Goal: Task Accomplishment & Management: Use online tool/utility

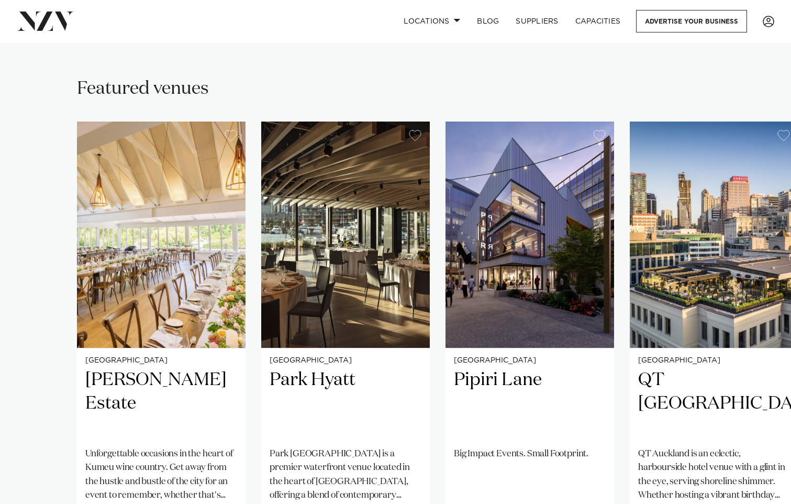
scroll to position [733, 0]
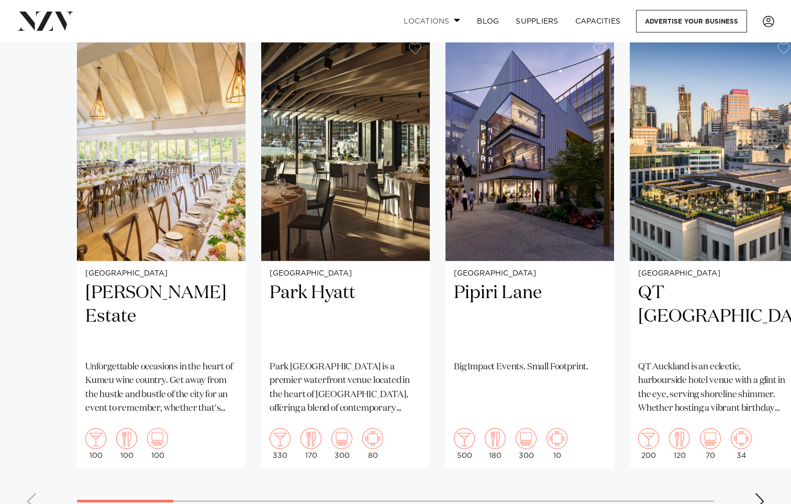
click at [439, 20] on link "Locations" at bounding box center [431, 21] width 73 height 23
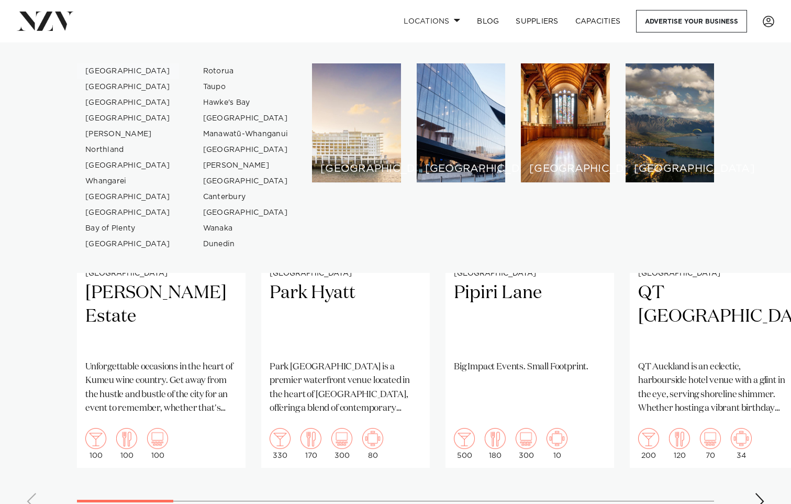
click at [103, 67] on link "[GEOGRAPHIC_DATA]" at bounding box center [128, 71] width 102 height 16
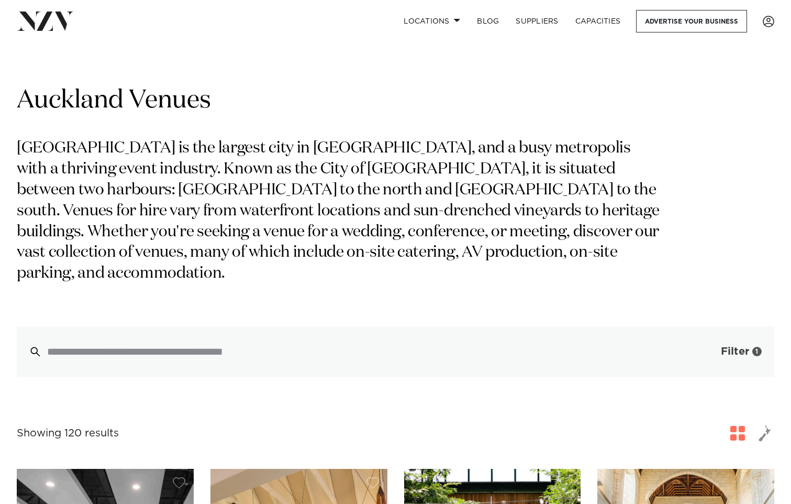
click at [708, 346] on span "button" at bounding box center [705, 351] width 10 height 10
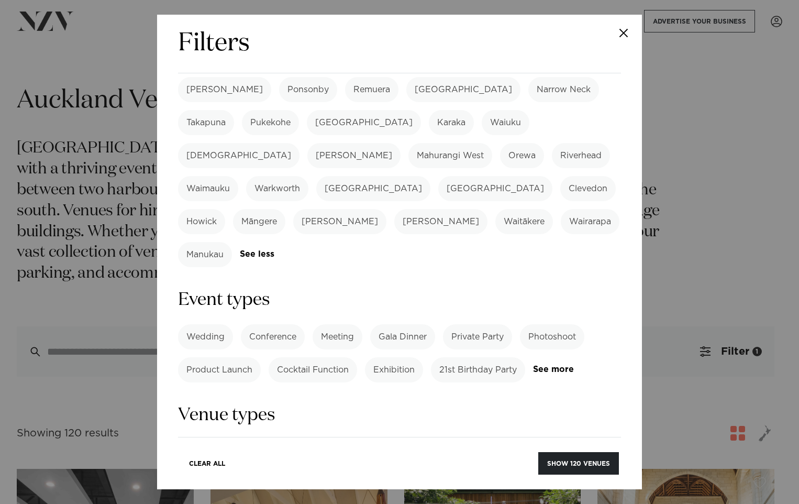
scroll to position [314, 0]
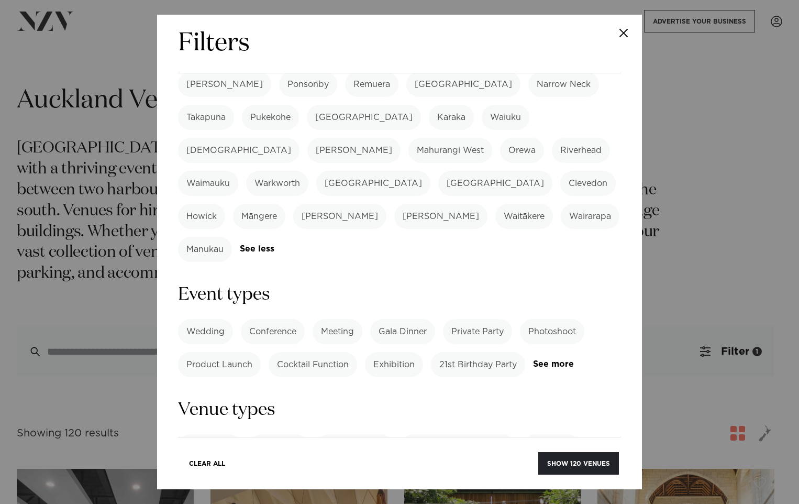
click at [276, 319] on label "Conference" at bounding box center [273, 331] width 64 height 25
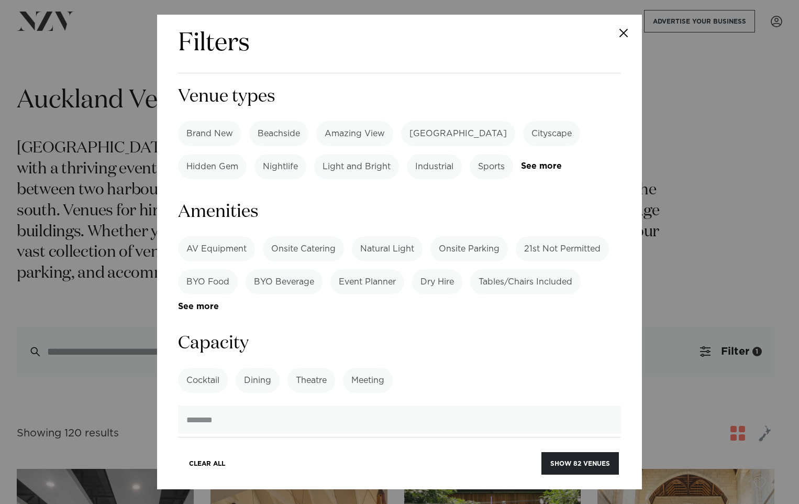
scroll to position [628, 0]
click at [257, 366] on label "Dining" at bounding box center [258, 378] width 44 height 25
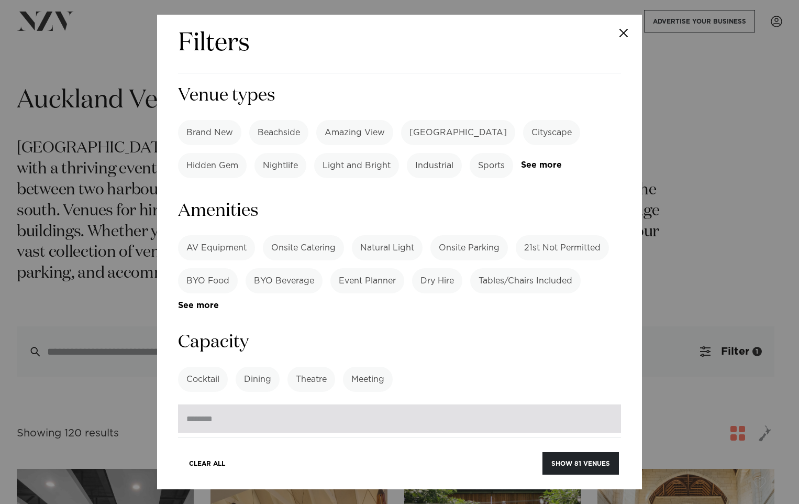
click at [249, 404] on input "number" at bounding box center [399, 418] width 443 height 28
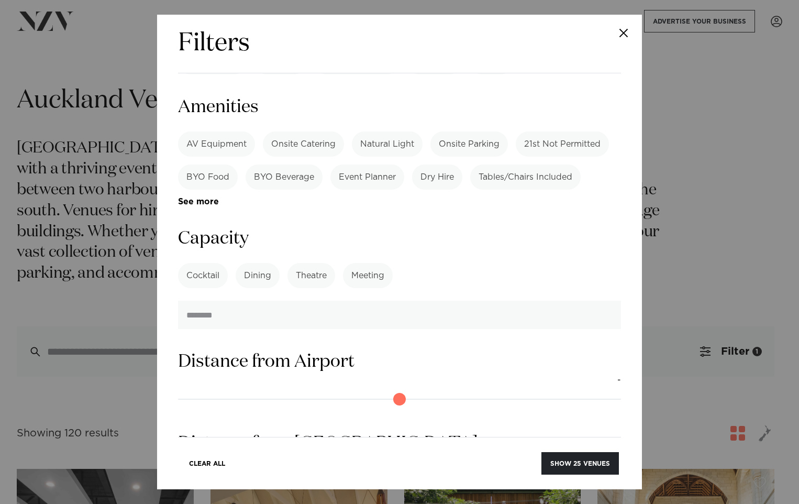
scroll to position [733, 0]
type input "***"
drag, startPoint x: 187, startPoint y: 301, endPoint x: 204, endPoint y: 300, distance: 16.8
click at [204, 390] on input "range" at bounding box center [399, 398] width 443 height 17
drag, startPoint x: 204, startPoint y: 300, endPoint x: 267, endPoint y: 301, distance: 62.8
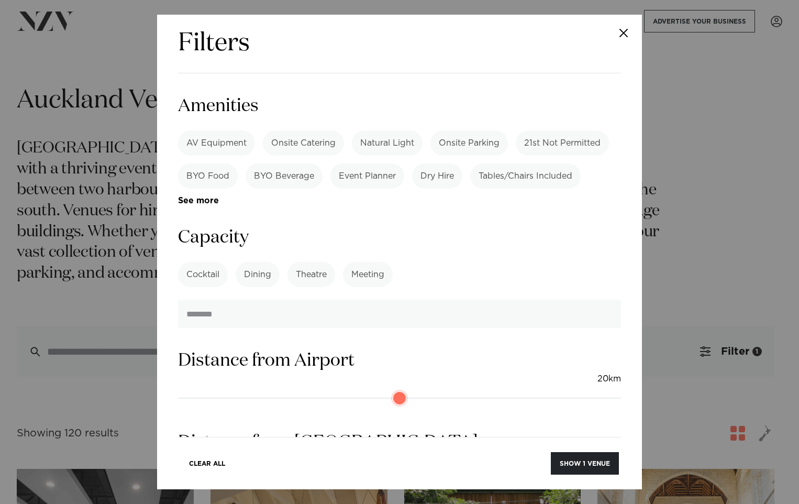
type input "**"
click at [267, 390] on input "range" at bounding box center [399, 398] width 443 height 17
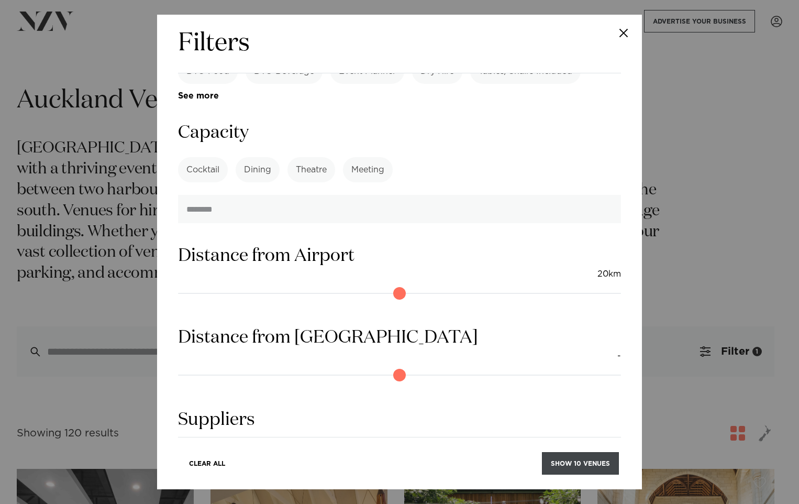
click at [595, 465] on button "Show 10 venues" at bounding box center [580, 463] width 77 height 23
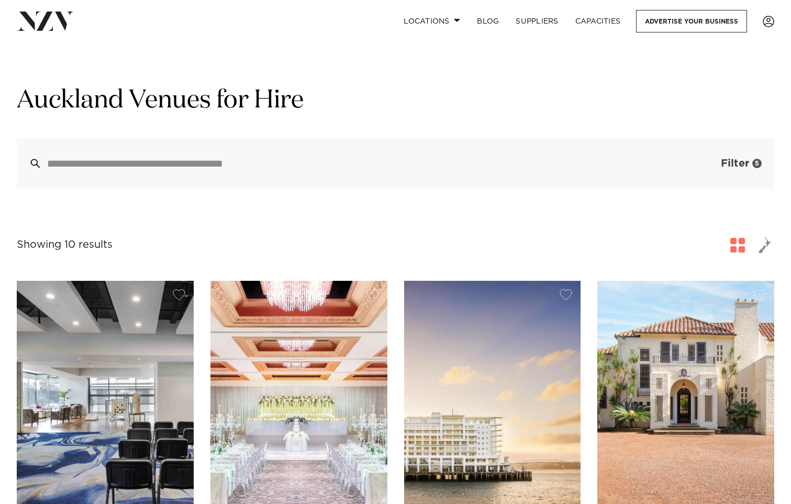
click at [721, 169] on span "Filter" at bounding box center [735, 163] width 28 height 10
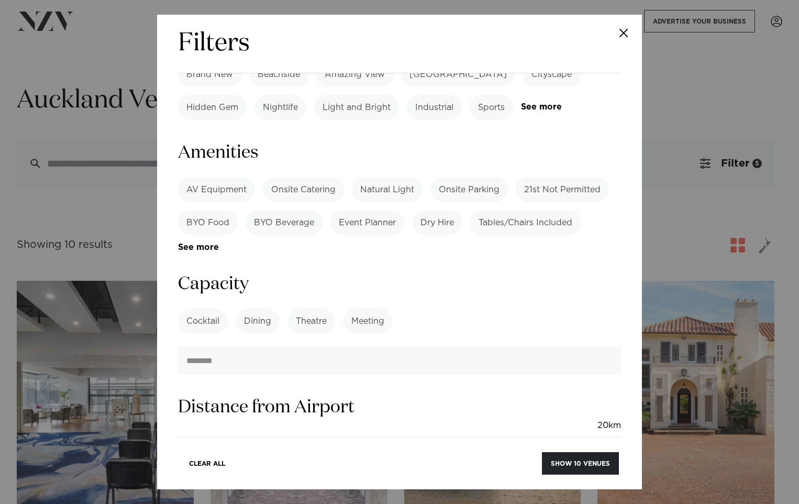
scroll to position [942, 0]
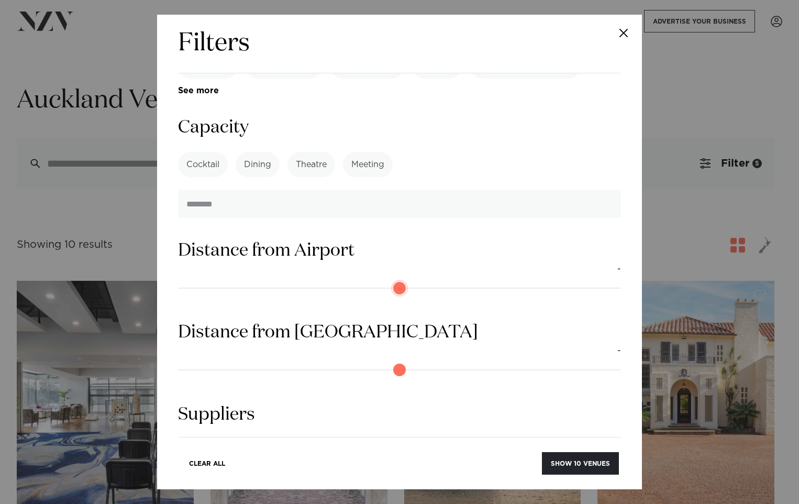
drag, startPoint x: 270, startPoint y: 172, endPoint x: 166, endPoint y: 176, distance: 103.7
type input "*"
click at [178, 280] on input "range" at bounding box center [399, 288] width 443 height 17
click at [566, 462] on button "Show 25 venues" at bounding box center [579, 463] width 77 height 23
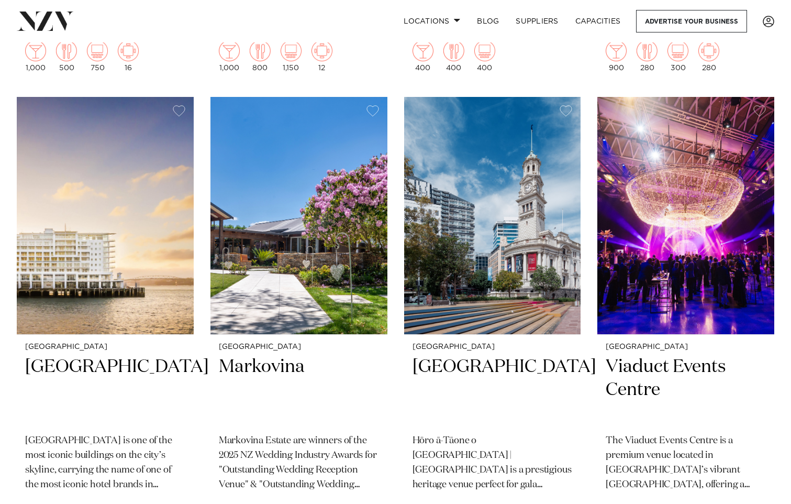
scroll to position [524, 0]
